Goal: Information Seeking & Learning: Learn about a topic

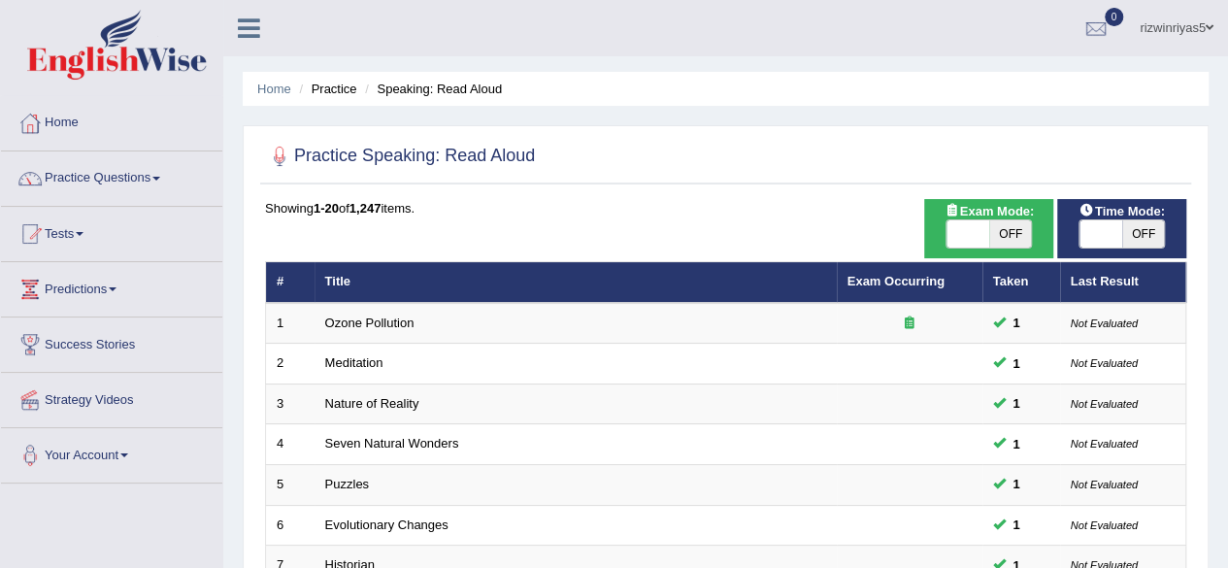
click at [1006, 240] on span "OFF" at bounding box center [1010, 233] width 43 height 27
checkbox input "true"
click at [1088, 236] on span at bounding box center [1100, 233] width 43 height 27
checkbox input "true"
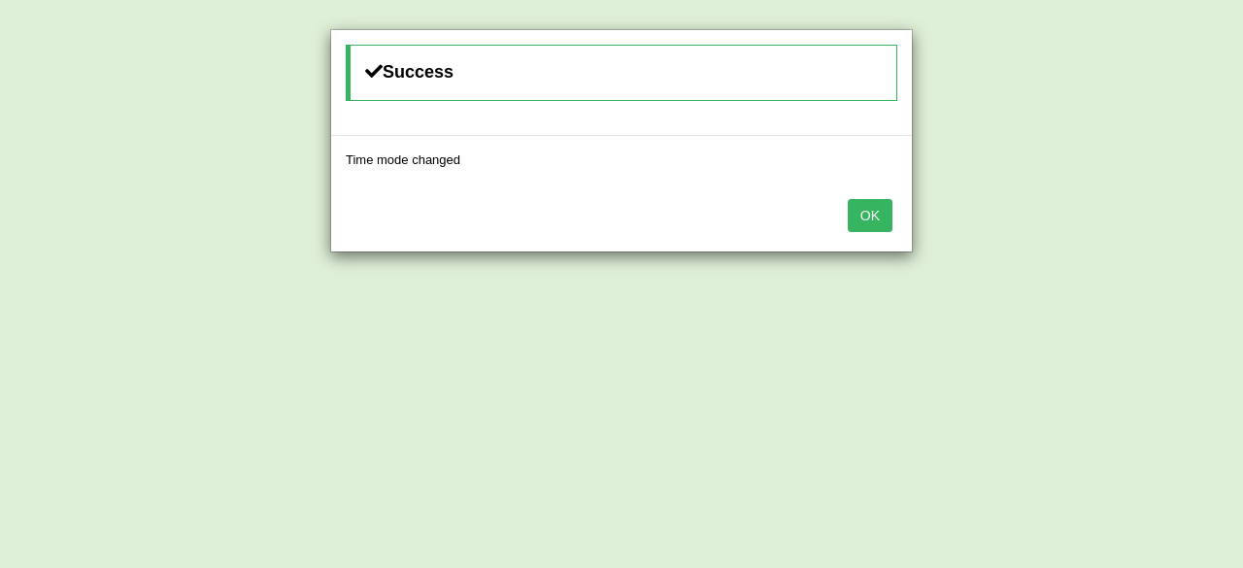
click at [868, 213] on button "OK" at bounding box center [869, 215] width 45 height 33
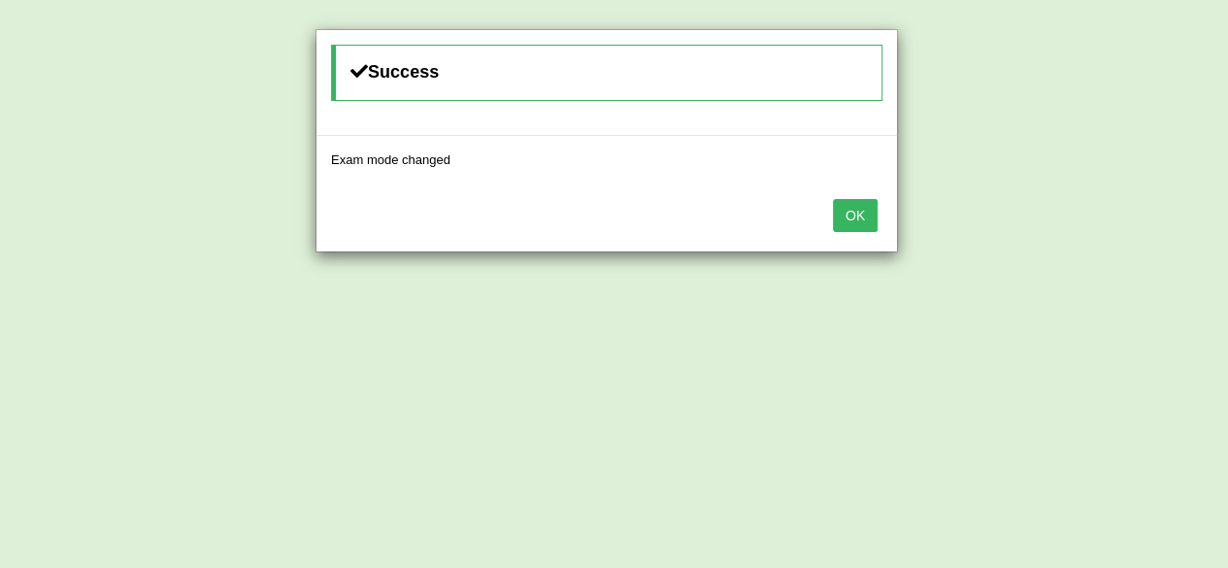
click at [868, 213] on button "OK" at bounding box center [855, 215] width 45 height 33
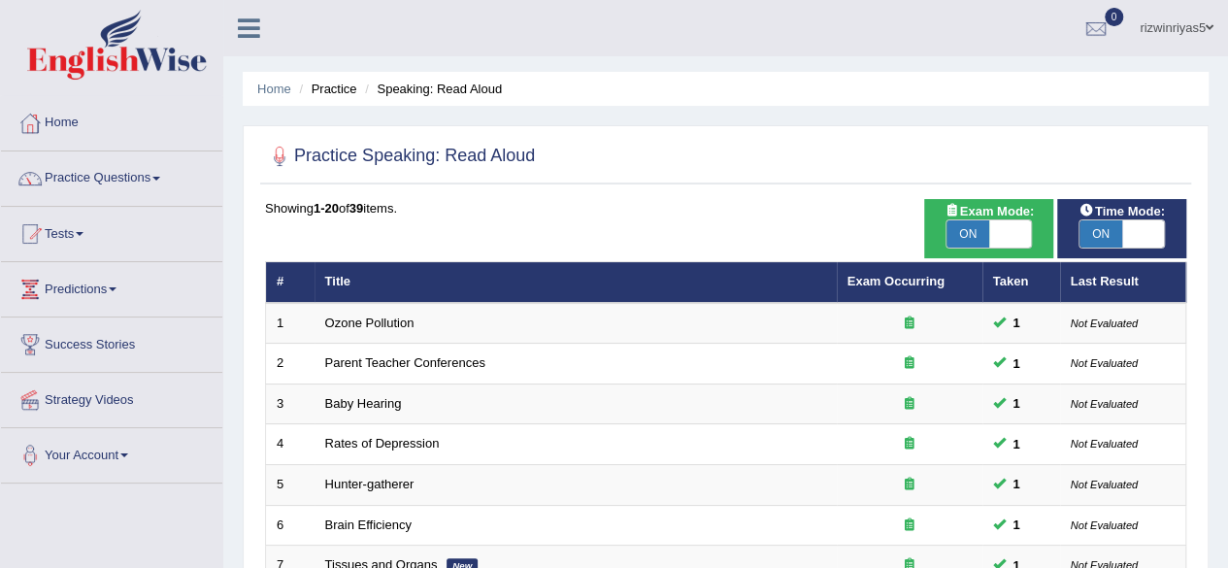
click at [103, 182] on link "Practice Questions" at bounding box center [111, 175] width 221 height 49
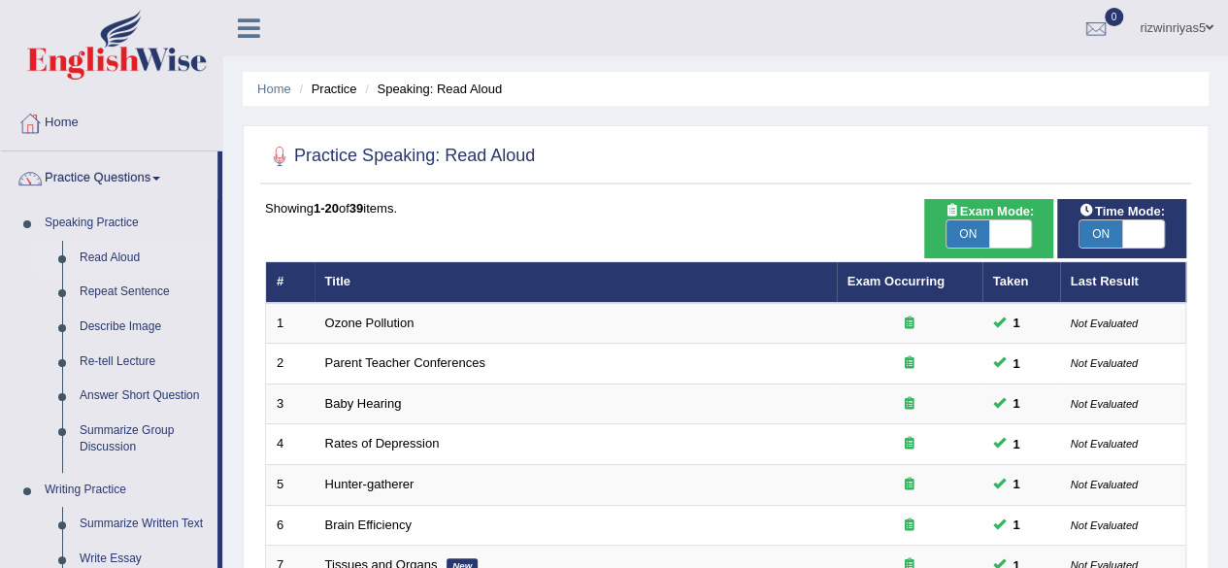
click at [103, 182] on link "Practice Questions" at bounding box center [109, 175] width 216 height 49
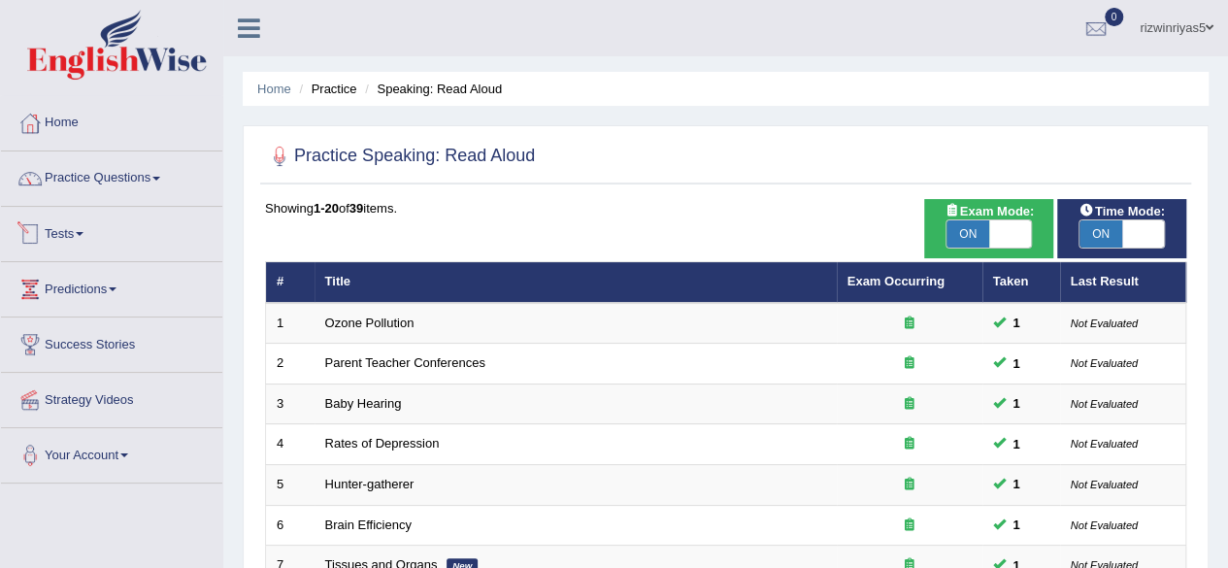
click at [113, 244] on link "Tests" at bounding box center [111, 231] width 221 height 49
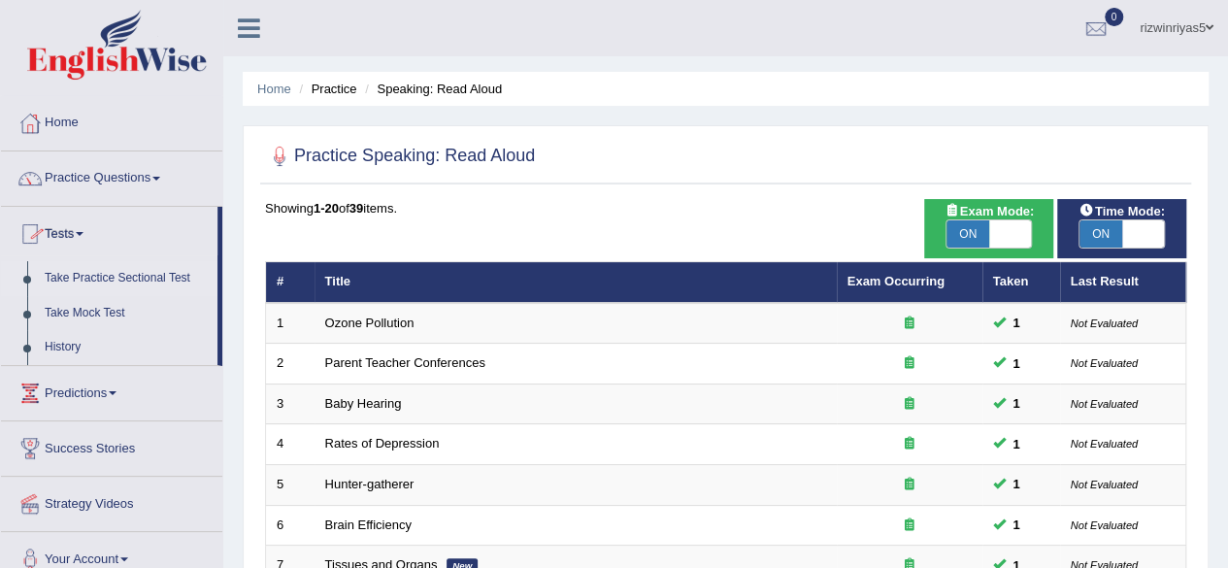
click at [116, 276] on link "Take Practice Sectional Test" at bounding box center [127, 278] width 182 height 35
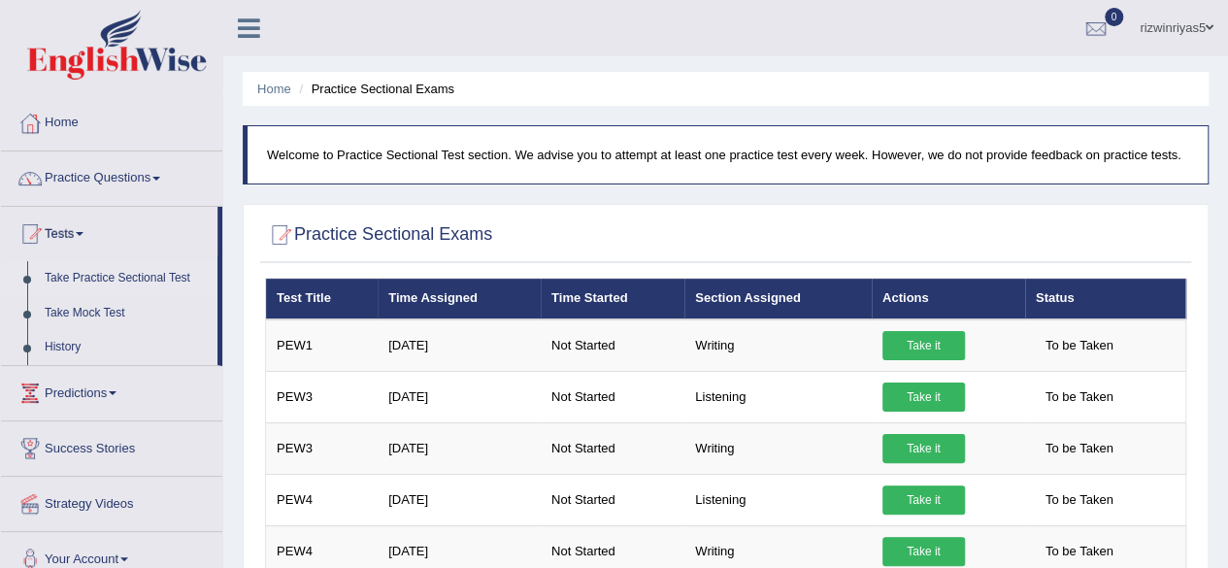
drag, startPoint x: 976, startPoint y: 187, endPoint x: 1047, endPoint y: 181, distance: 72.2
drag, startPoint x: 1017, startPoint y: 191, endPoint x: 1212, endPoint y: 155, distance: 198.4
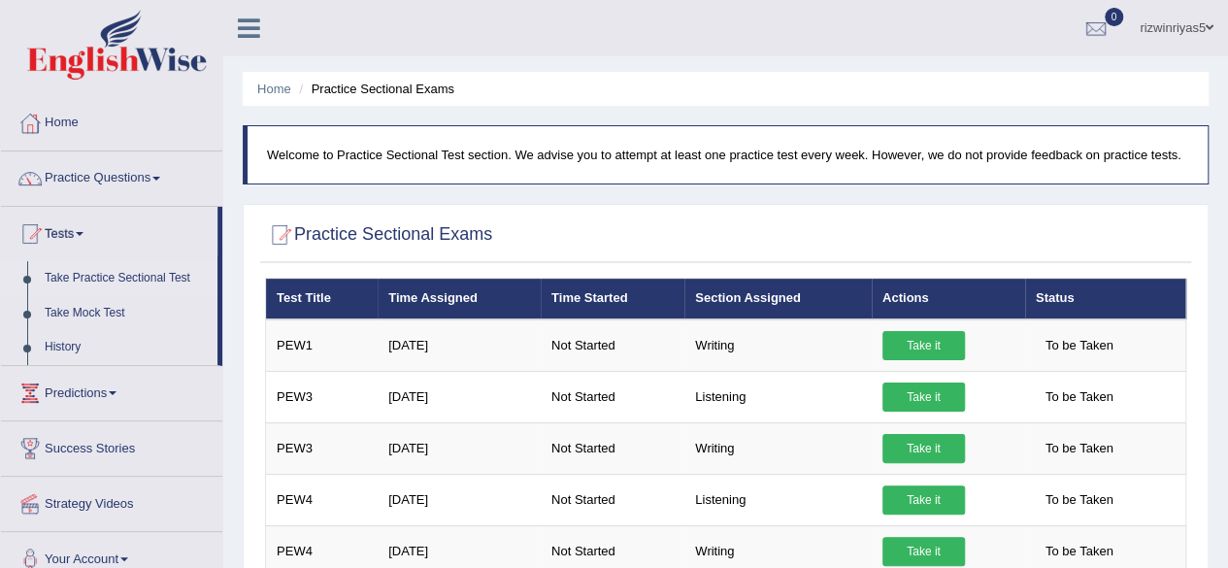
click at [1180, 100] on ul "Home Practice Sectional Exams" at bounding box center [726, 89] width 966 height 34
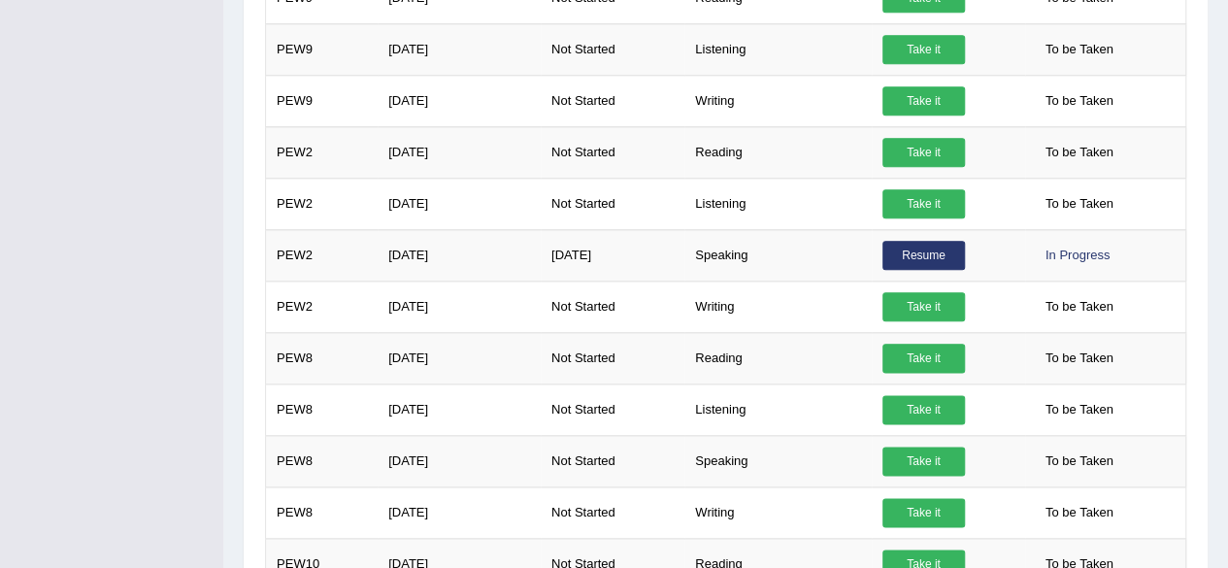
scroll to position [1064, 0]
